Goal: Check status: Check status

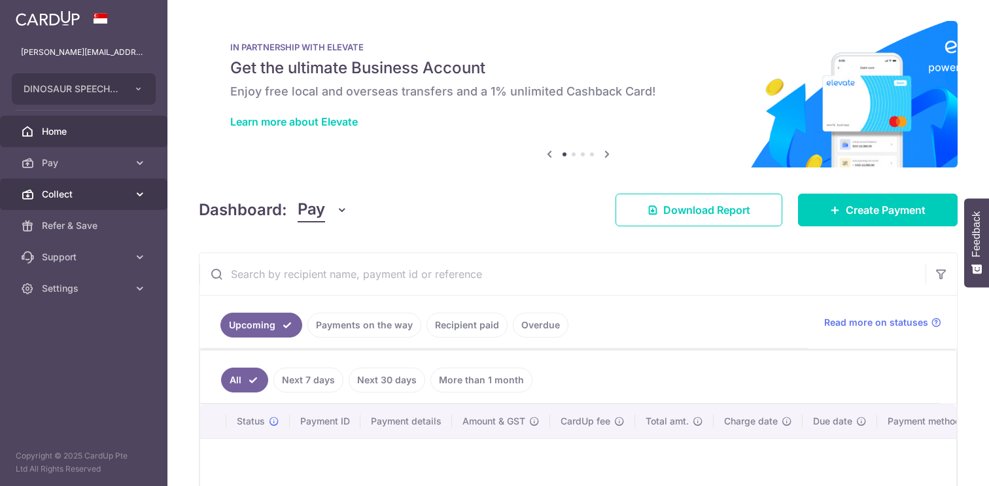
click at [82, 194] on span "Collect" at bounding box center [85, 194] width 86 height 13
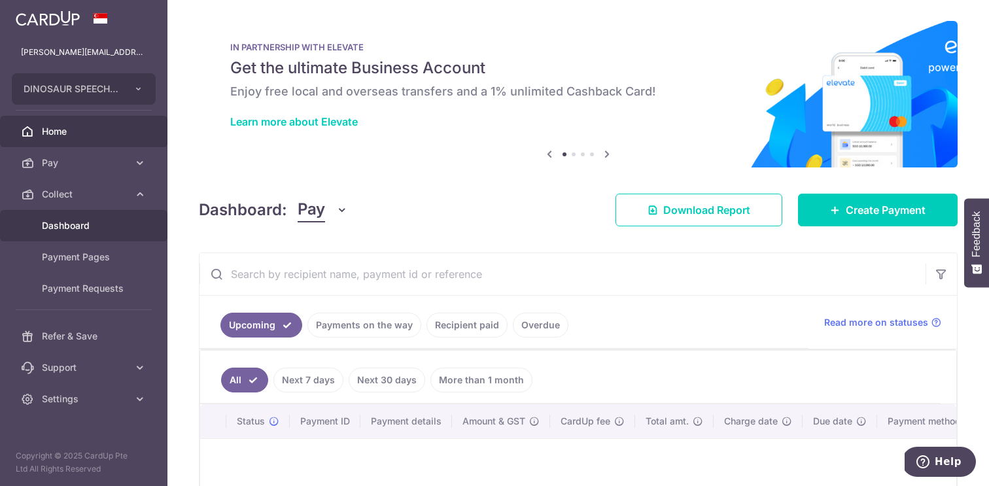
click at [101, 223] on span "Dashboard" at bounding box center [85, 225] width 86 height 13
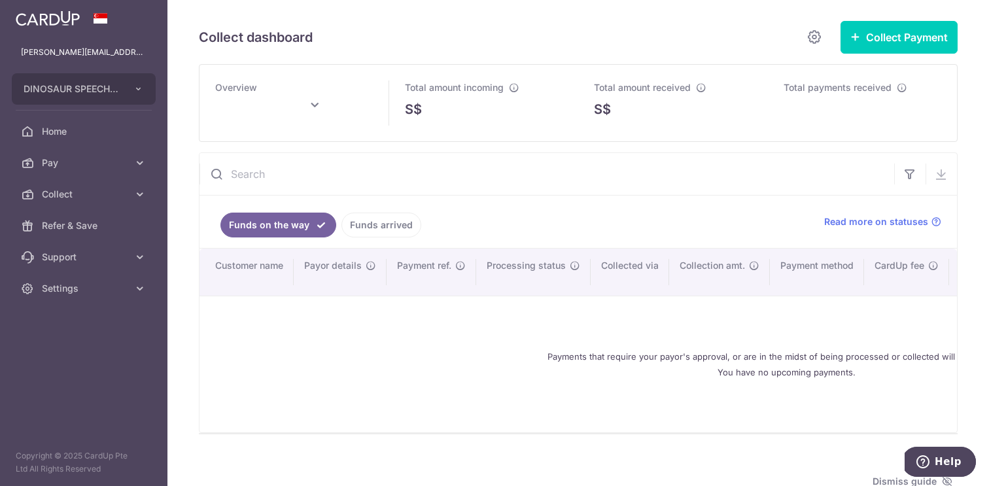
click at [377, 222] on link "Funds arrived" at bounding box center [382, 225] width 80 height 25
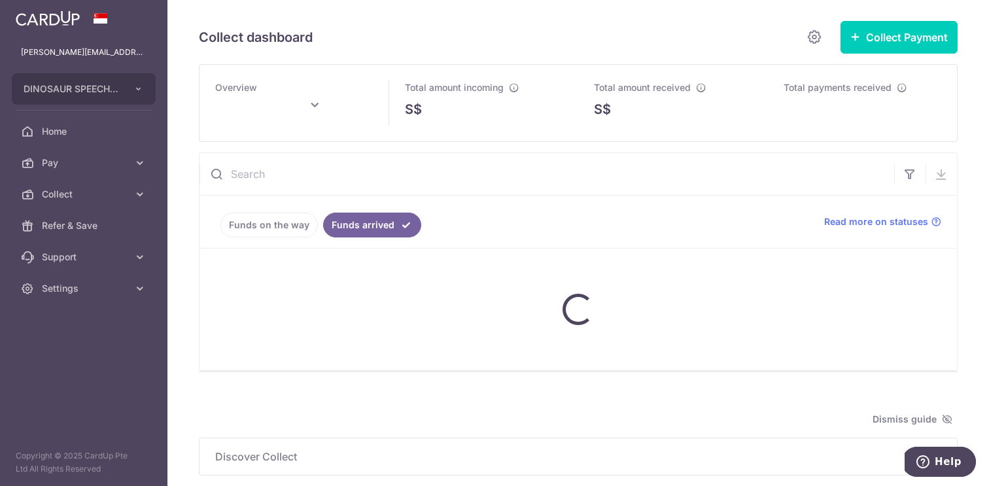
click at [288, 228] on link "Funds on the way" at bounding box center [270, 225] width 98 height 25
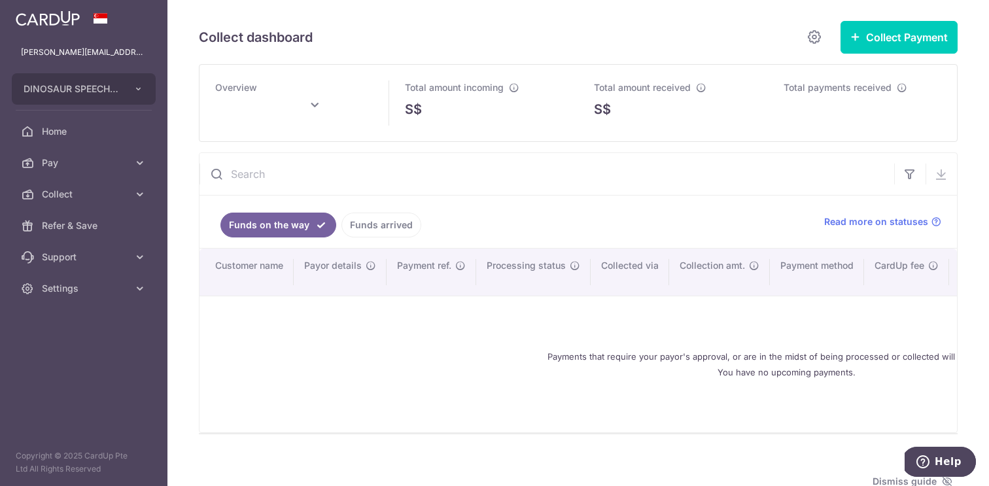
type input "September 2025"
